Goal: Task Accomplishment & Management: Manage account settings

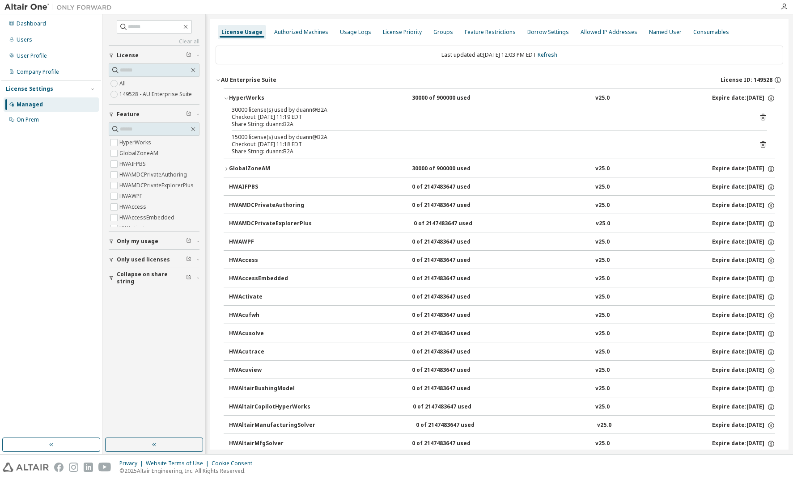
click at [225, 168] on icon "button" at bounding box center [226, 168] width 5 height 5
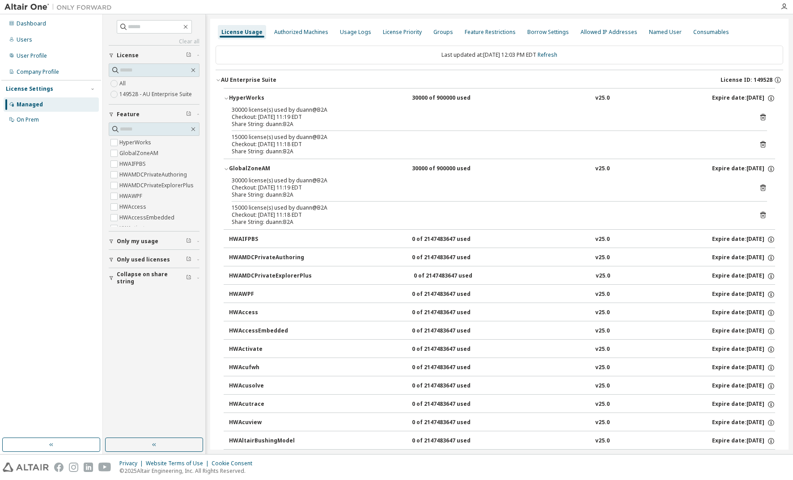
click at [225, 168] on icon "button" at bounding box center [226, 168] width 5 height 5
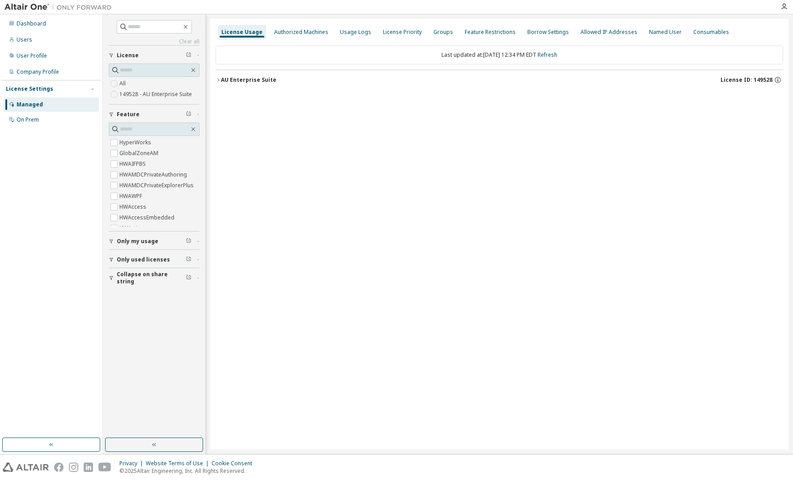
click at [218, 80] on icon "button" at bounding box center [218, 79] width 5 height 5
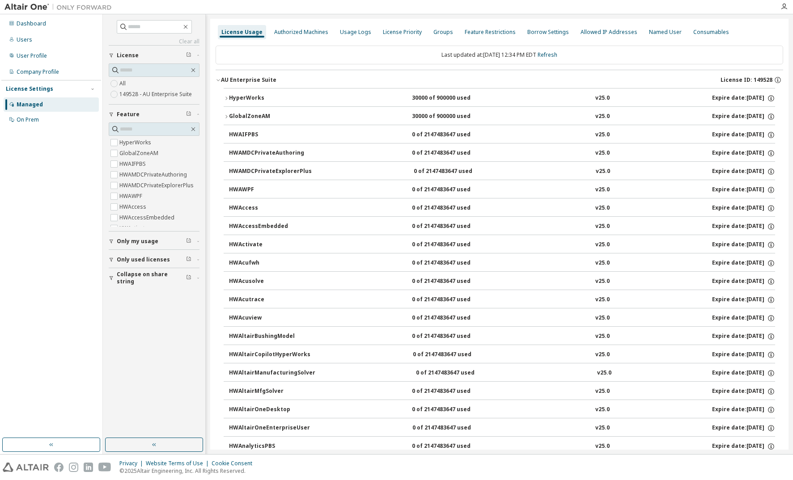
click at [227, 99] on icon "button" at bounding box center [226, 98] width 5 height 5
